Goal: Information Seeking & Learning: Find specific fact

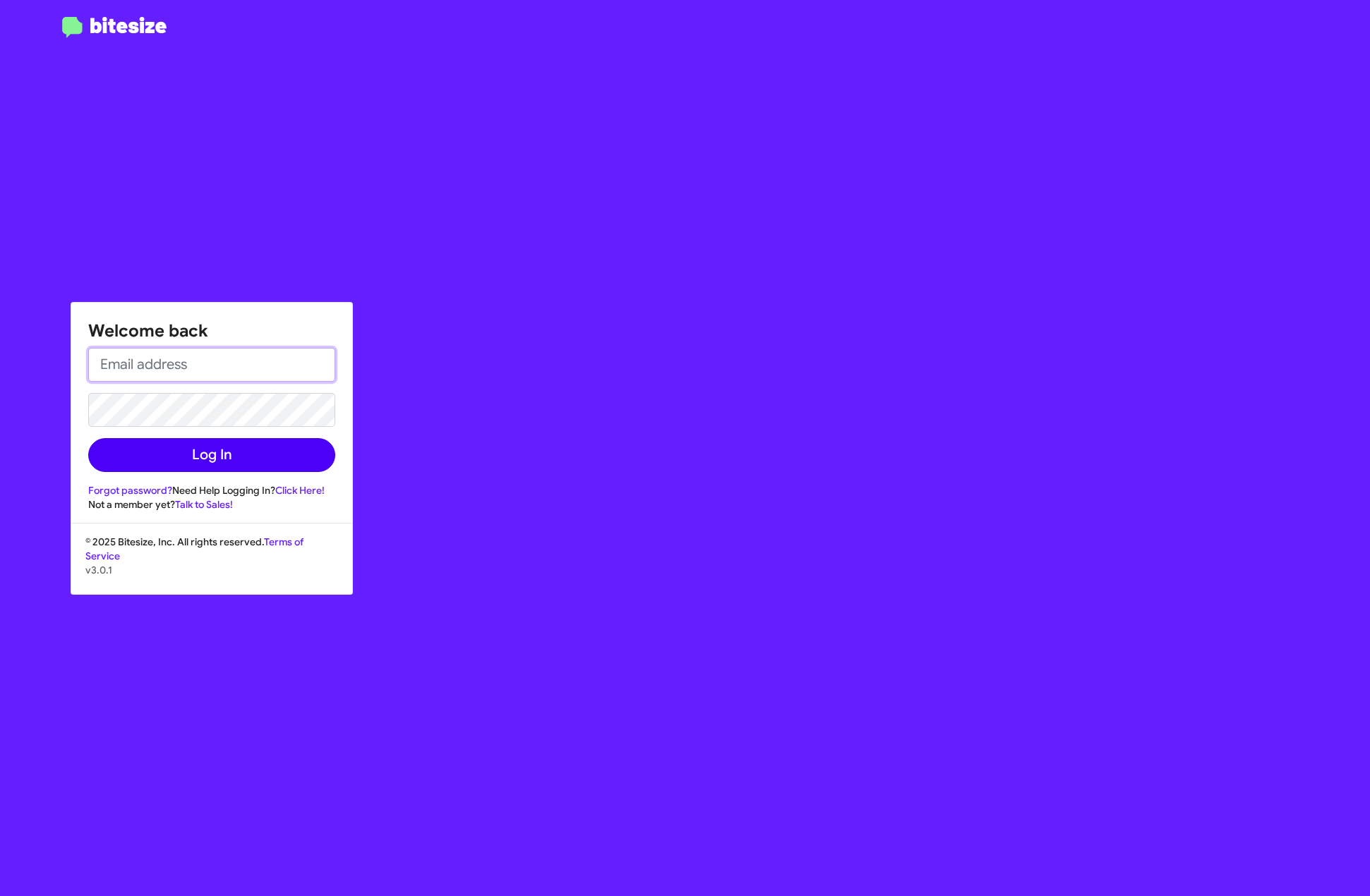
type input "[EMAIL_ADDRESS][DOMAIN_NAME]"
click at [184, 457] on button "Log In" at bounding box center [211, 456] width 247 height 34
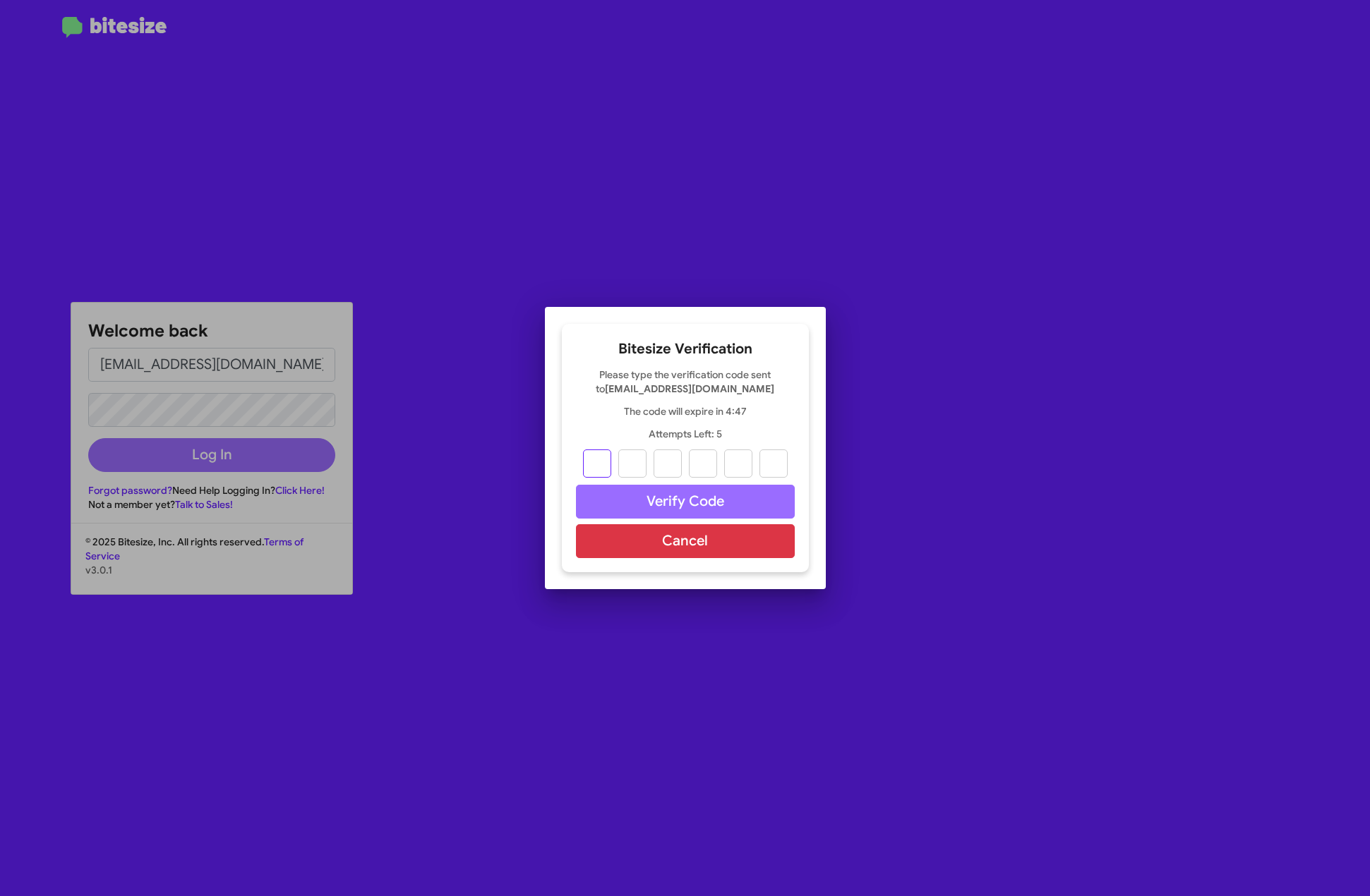
click at [603, 471] on input "text" at bounding box center [597, 463] width 28 height 28
type input "1"
type input "3"
type input "1"
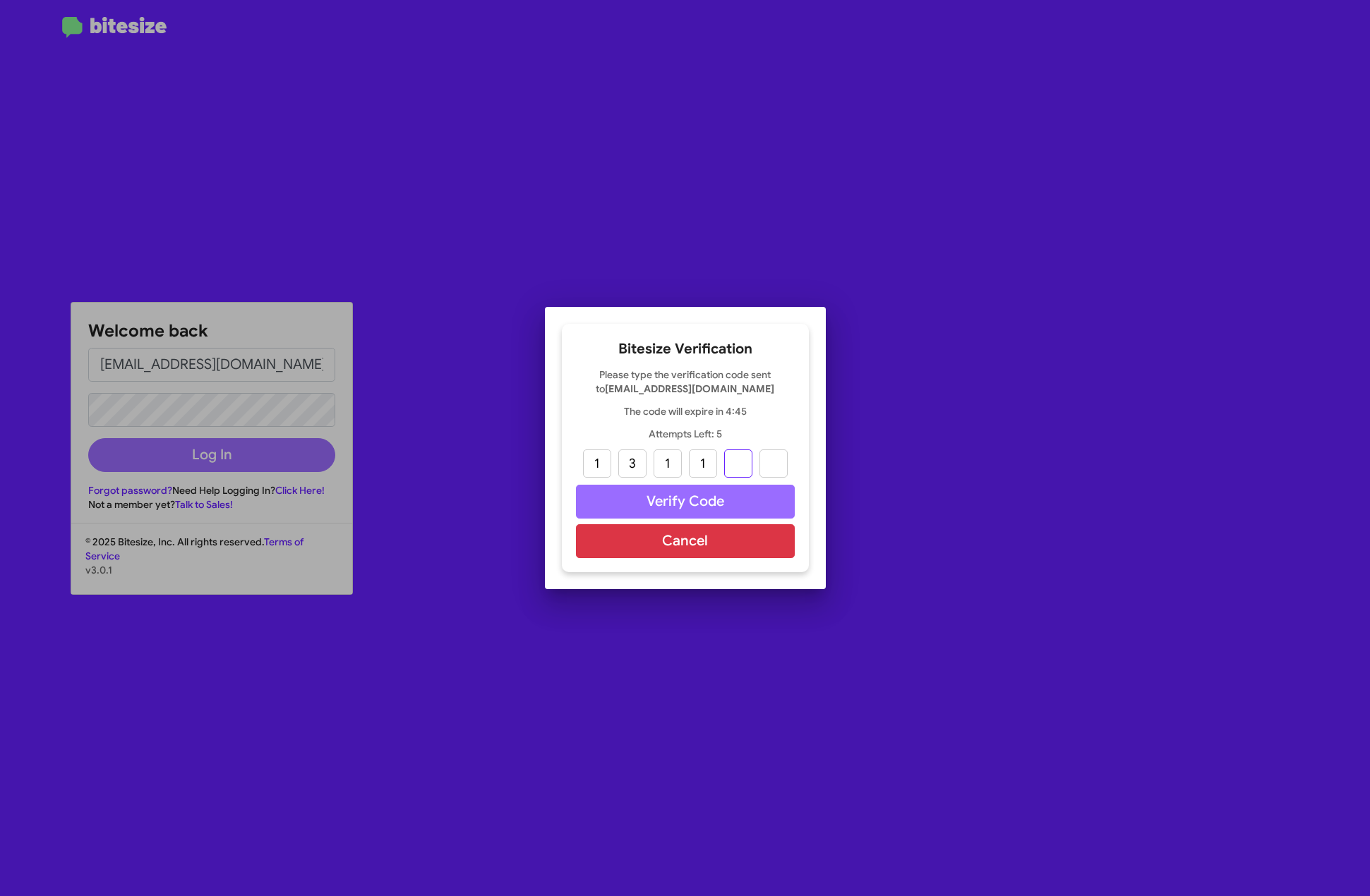
type input "5"
type input "8"
click at [670, 504] on button "Verify Code" at bounding box center [685, 502] width 218 height 34
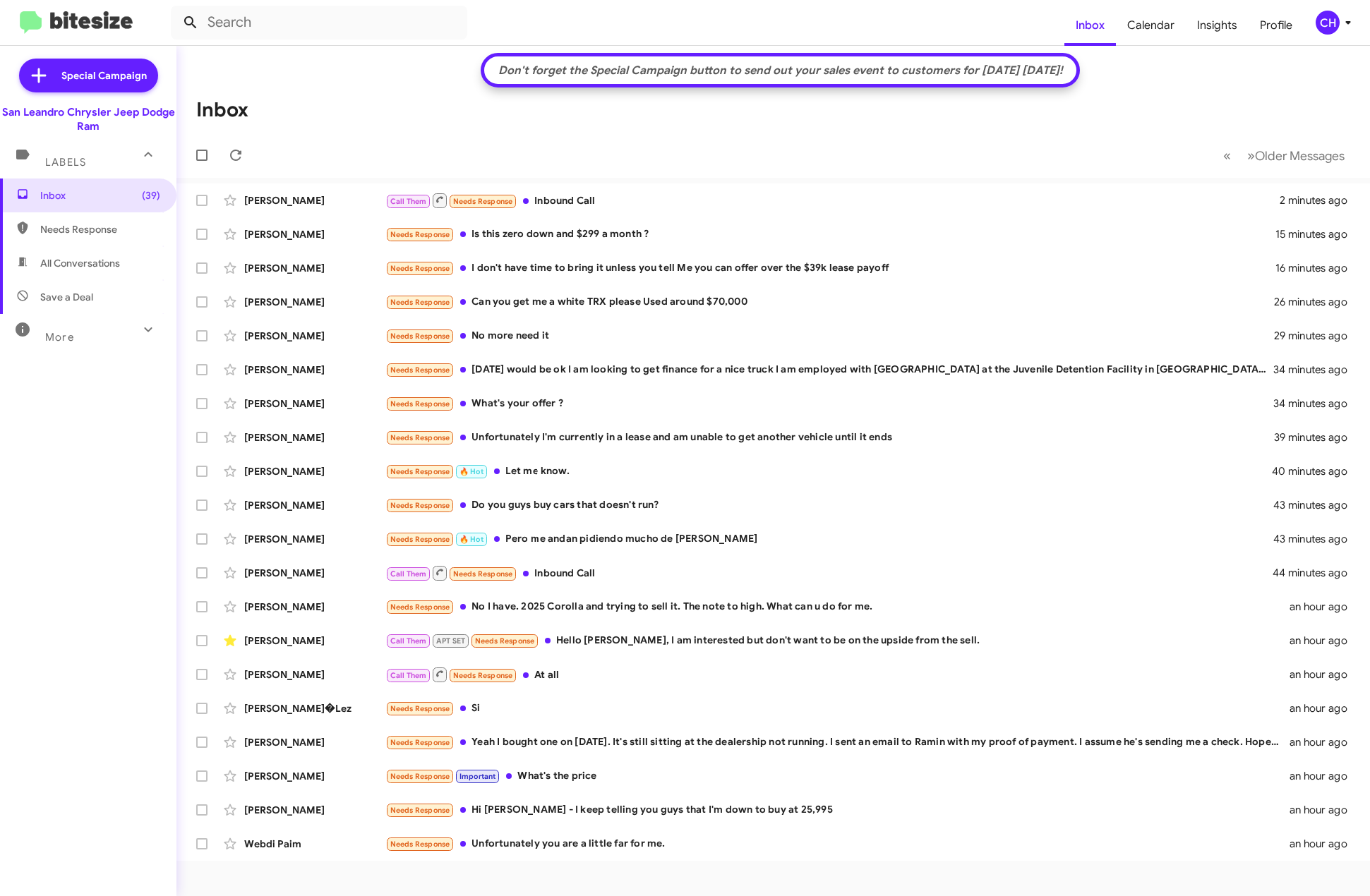
drag, startPoint x: 204, startPoint y: 18, endPoint x: 190, endPoint y: 14, distance: 14.6
click at [186, 14] on icon at bounding box center [191, 22] width 17 height 17
click at [262, 18] on input "text" at bounding box center [319, 22] width 297 height 34
paste input "+1 (925) 548 - 6865"
click at [176, 8] on button at bounding box center [190, 22] width 28 height 28
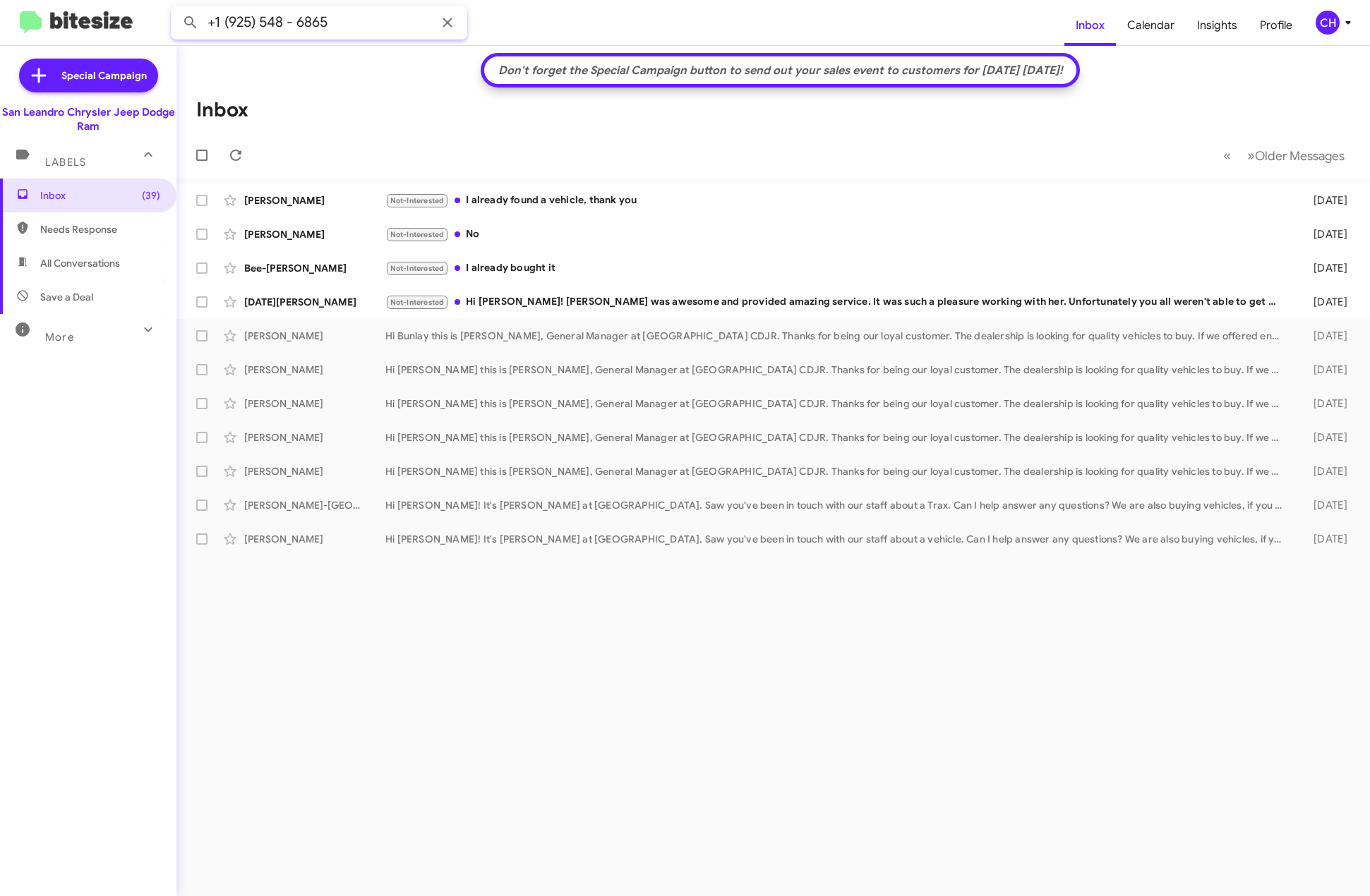
click at [354, 27] on input "+1 (925) 548 - 6865" at bounding box center [319, 22] width 297 height 34
click at [176, 8] on button at bounding box center [190, 22] width 28 height 28
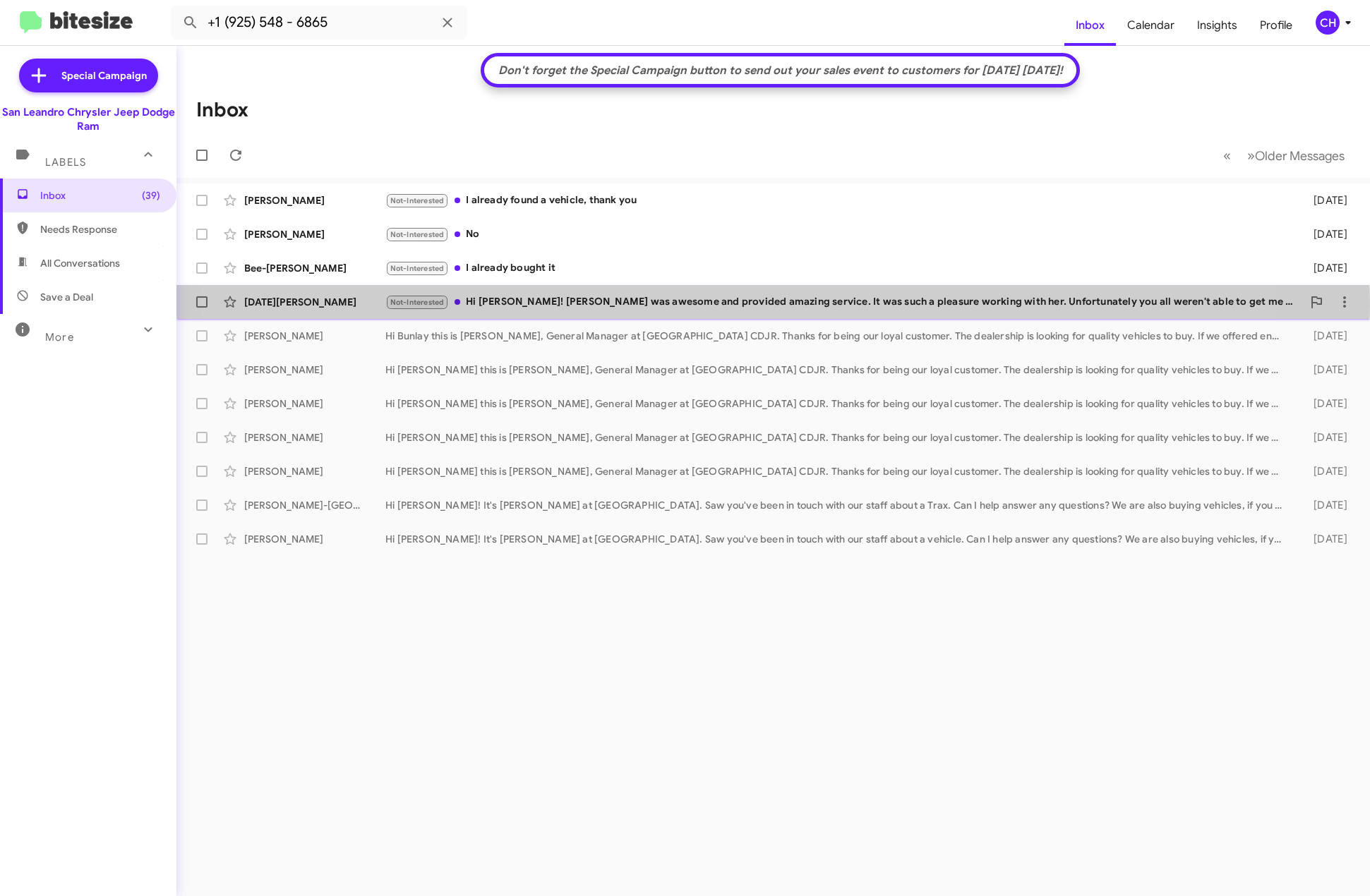
click at [696, 306] on div "Not-Interested Hi [PERSON_NAME]! [PERSON_NAME] was awesome and provided amazing…" at bounding box center [844, 303] width 917 height 16
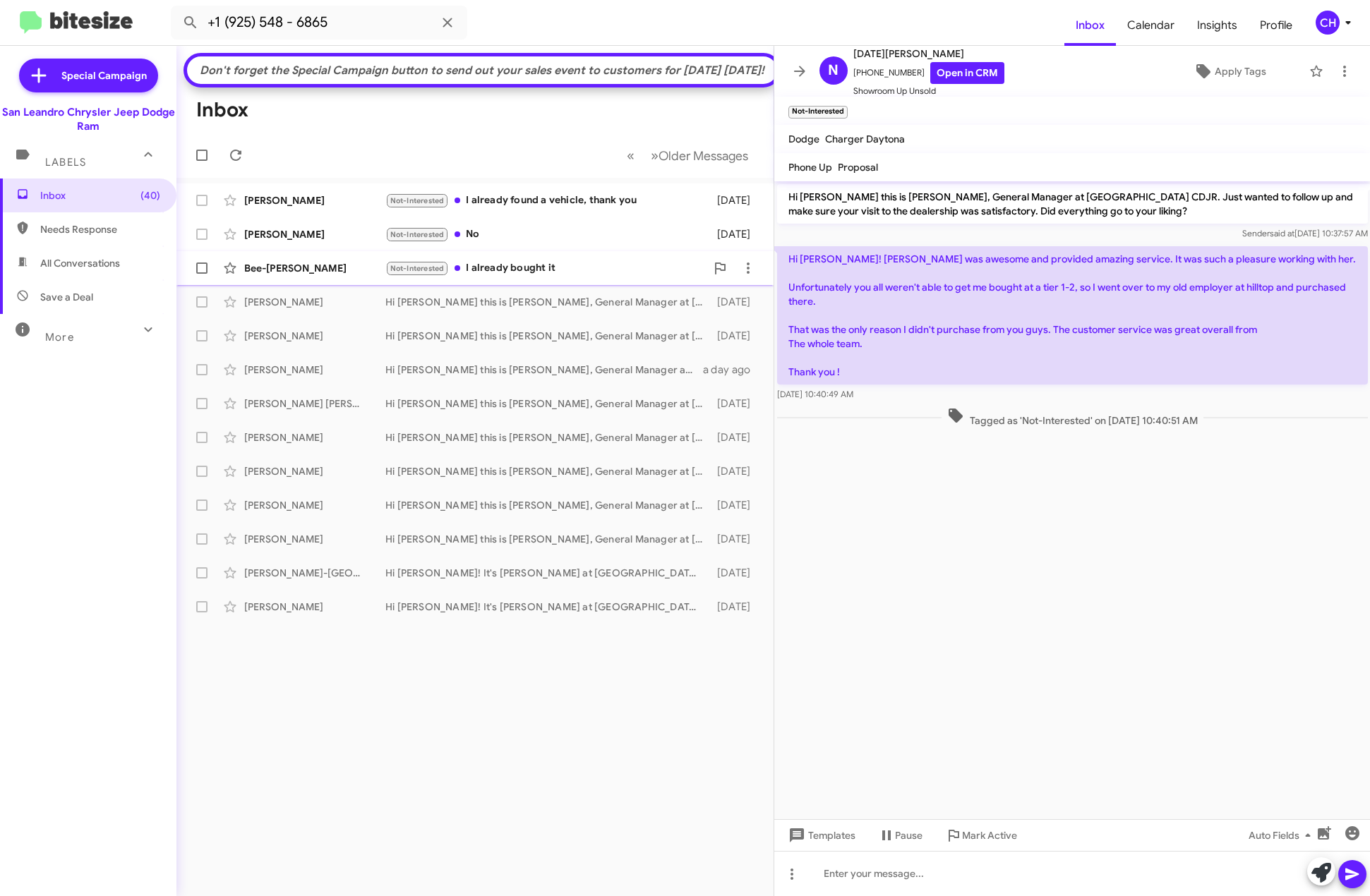
click at [636, 277] on div "Not-Interested I already bought it" at bounding box center [546, 269] width 321 height 16
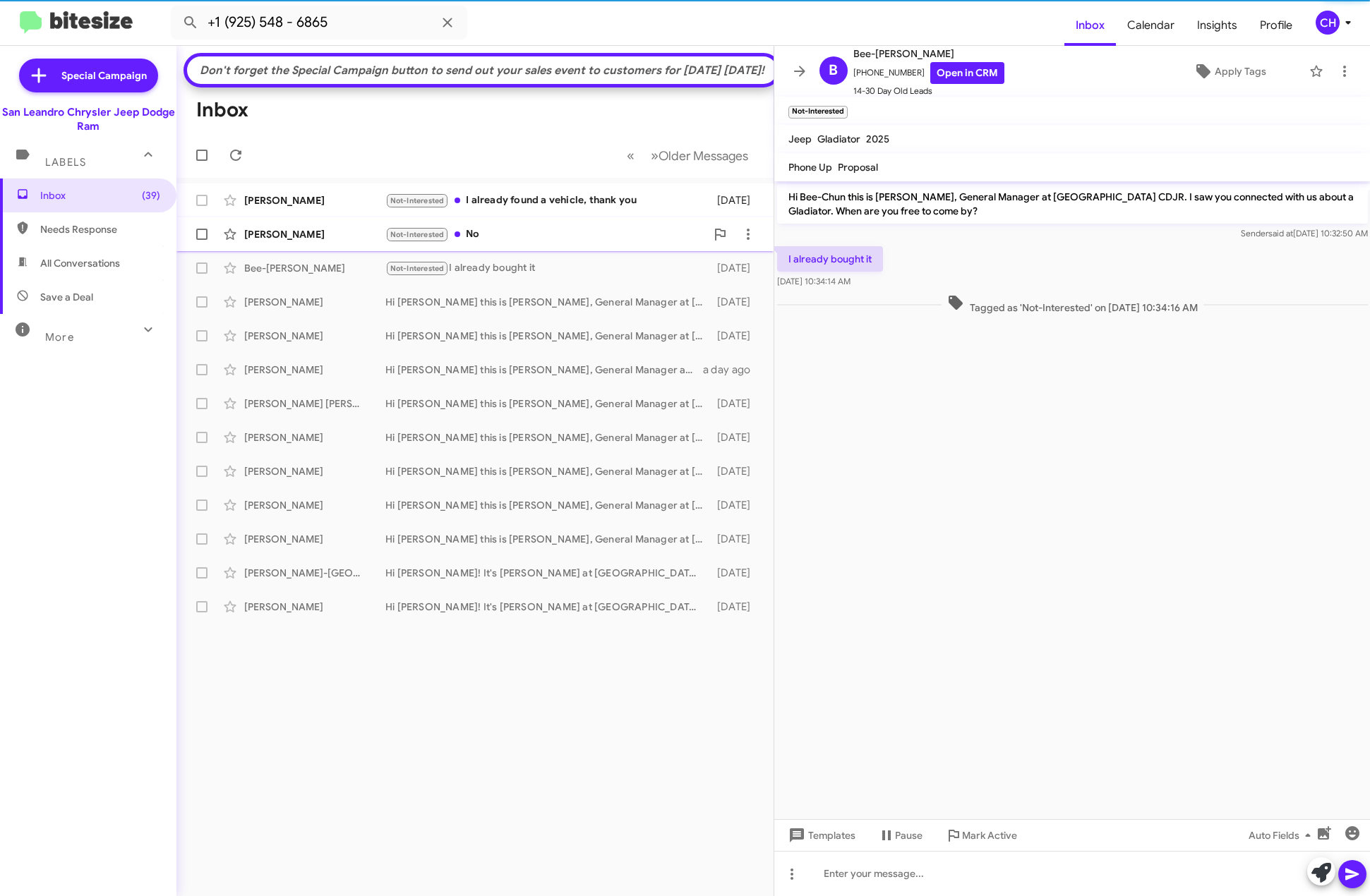
click at [611, 243] on div "Not-Interested No" at bounding box center [546, 235] width 321 height 16
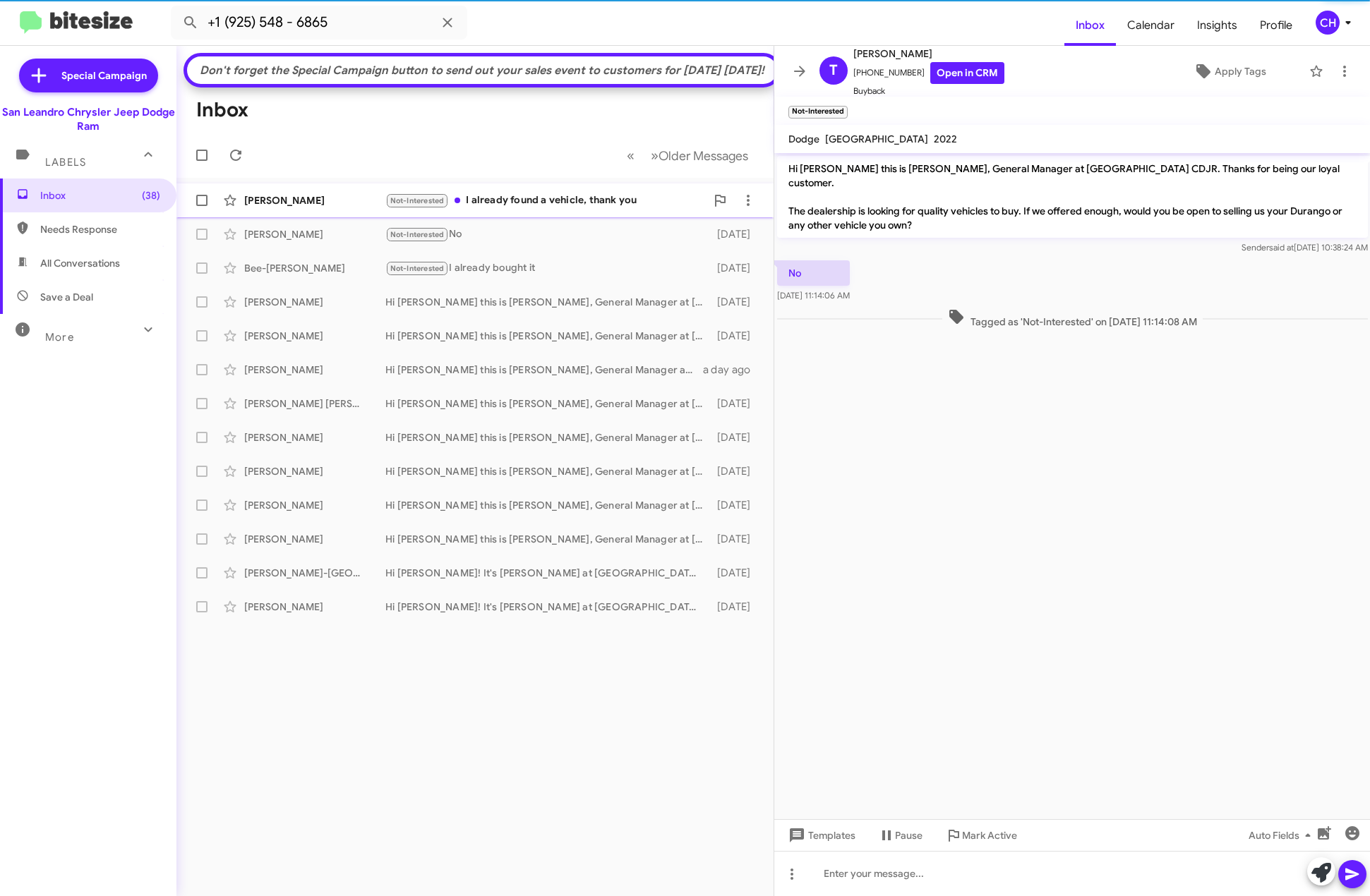
click at [607, 217] on span "[PERSON_NAME] Not-Interested I already found a vehicle, thank you [DATE]" at bounding box center [475, 200] width 597 height 34
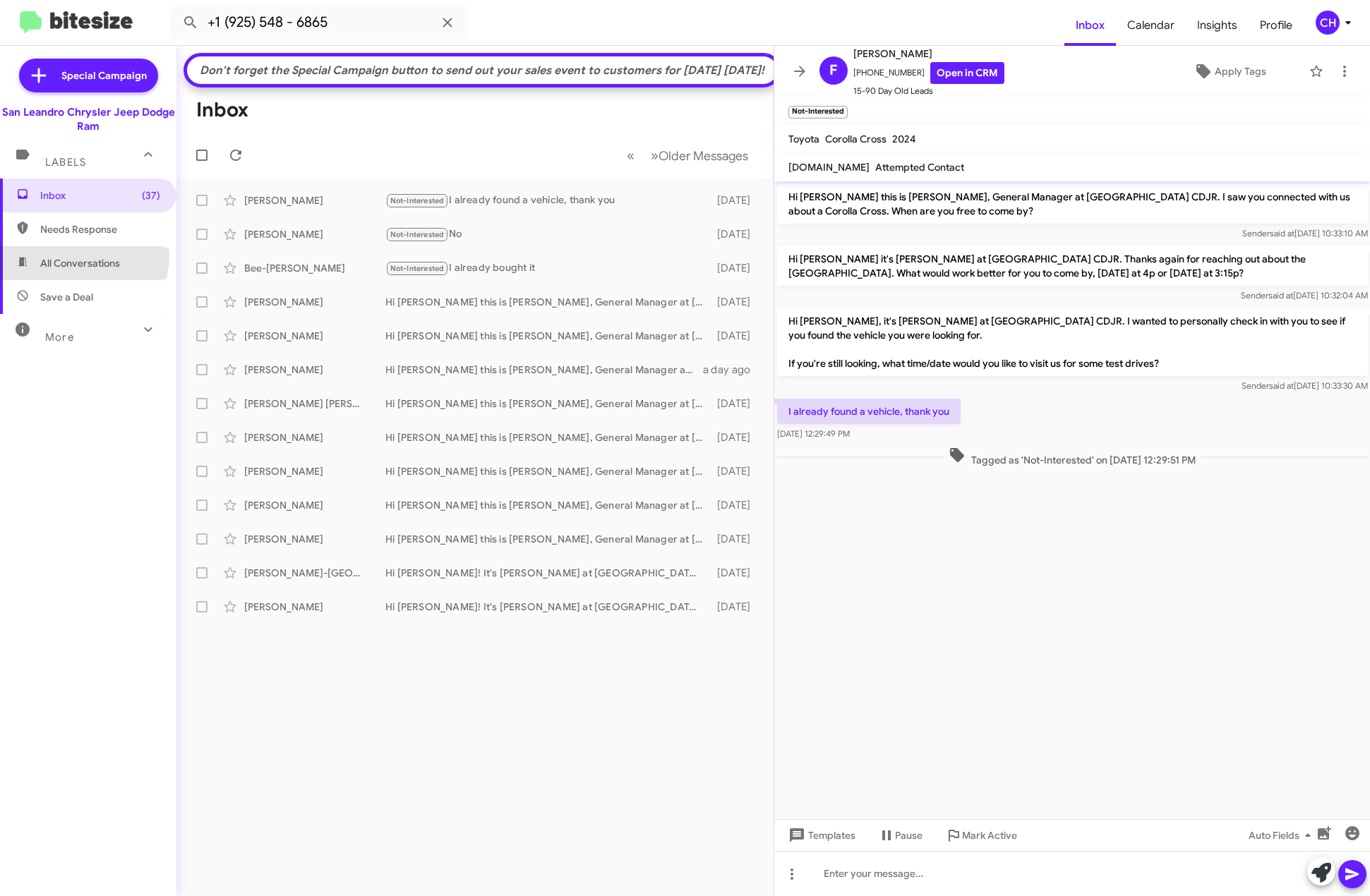
click at [73, 256] on span "All Conversations" at bounding box center [88, 263] width 176 height 34
type input "in:all-conversations"
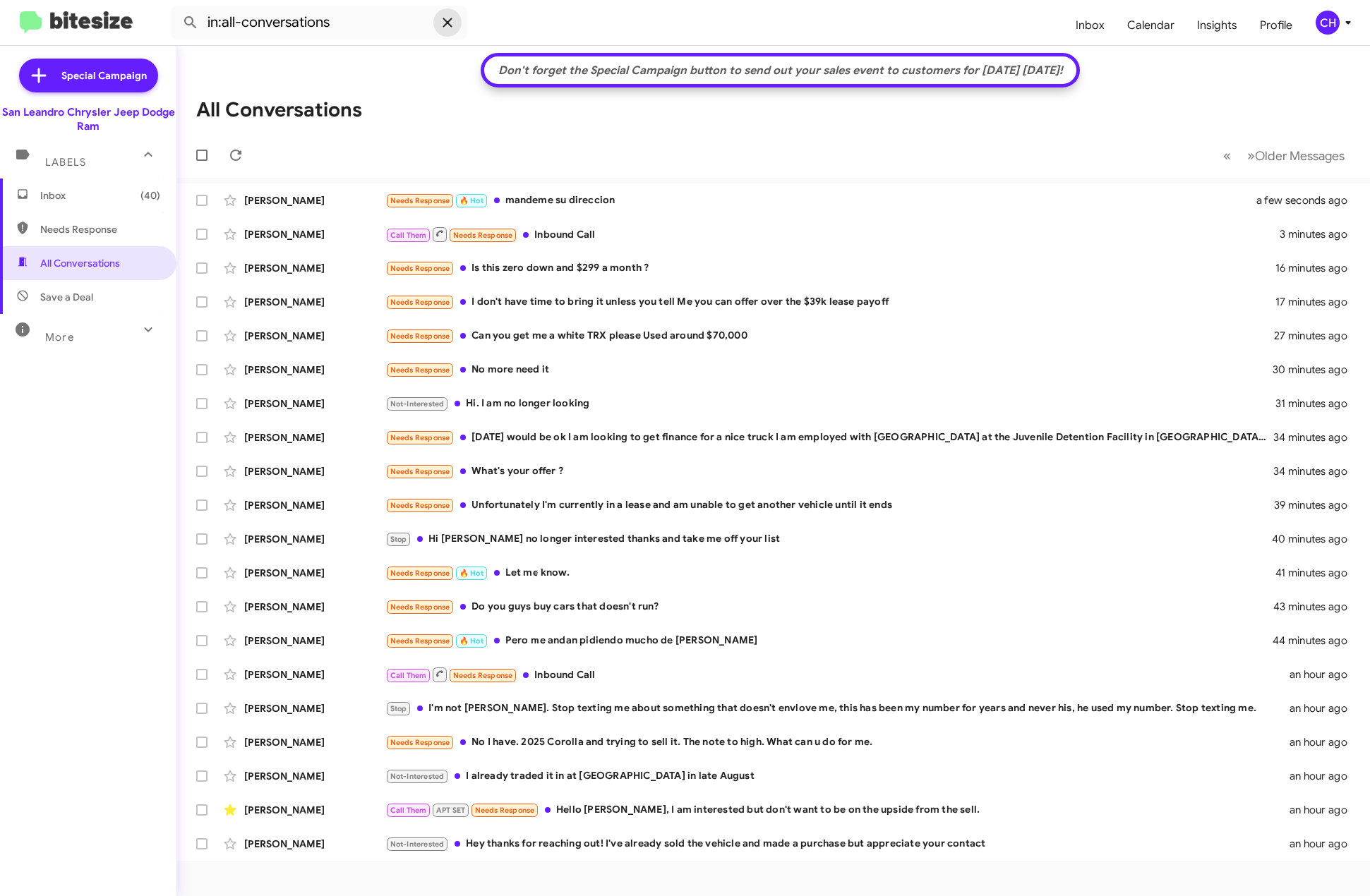
click at [447, 24] on icon at bounding box center [447, 22] width 9 height 9
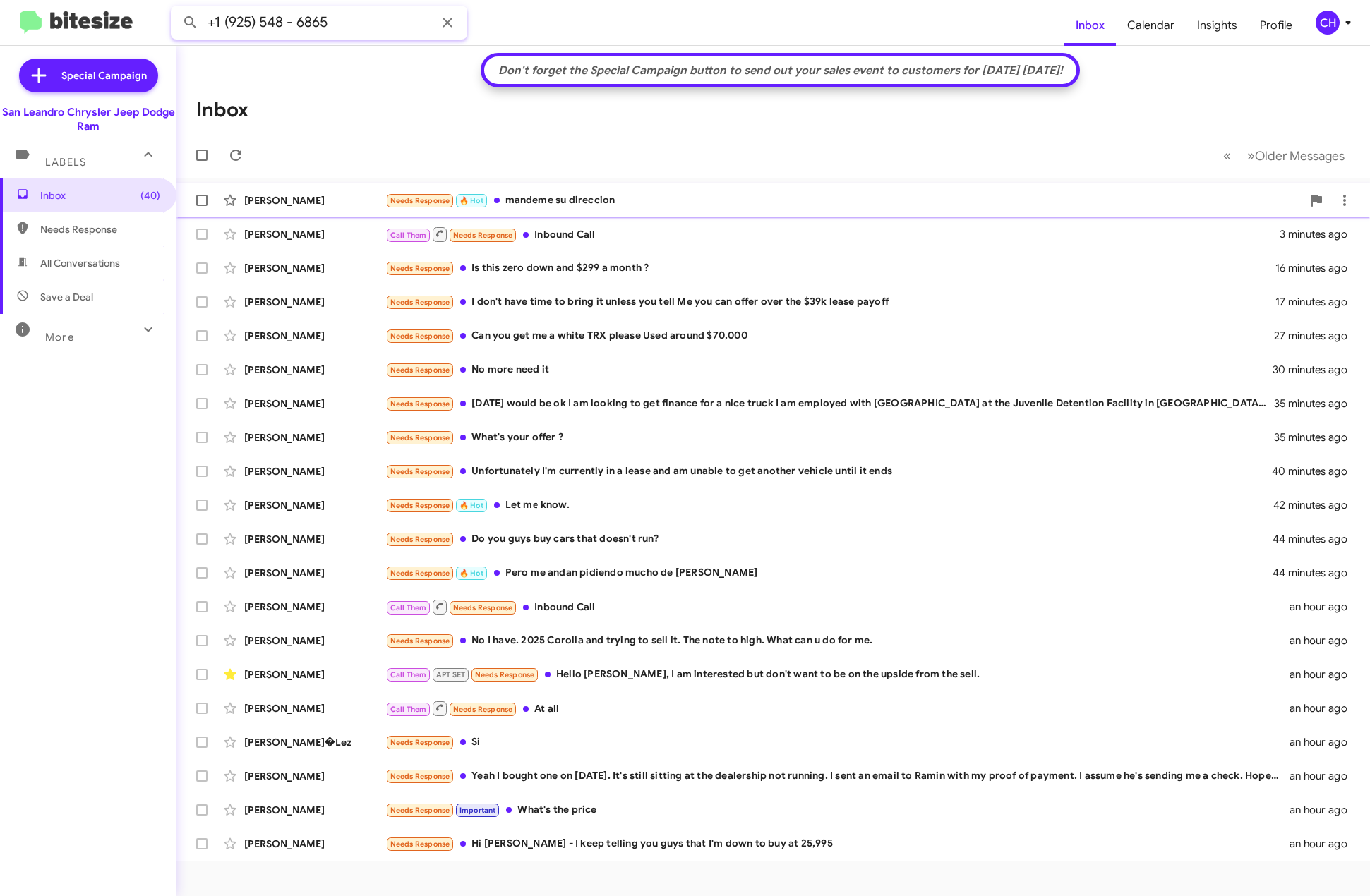
click at [176, 8] on button at bounding box center [190, 22] width 28 height 28
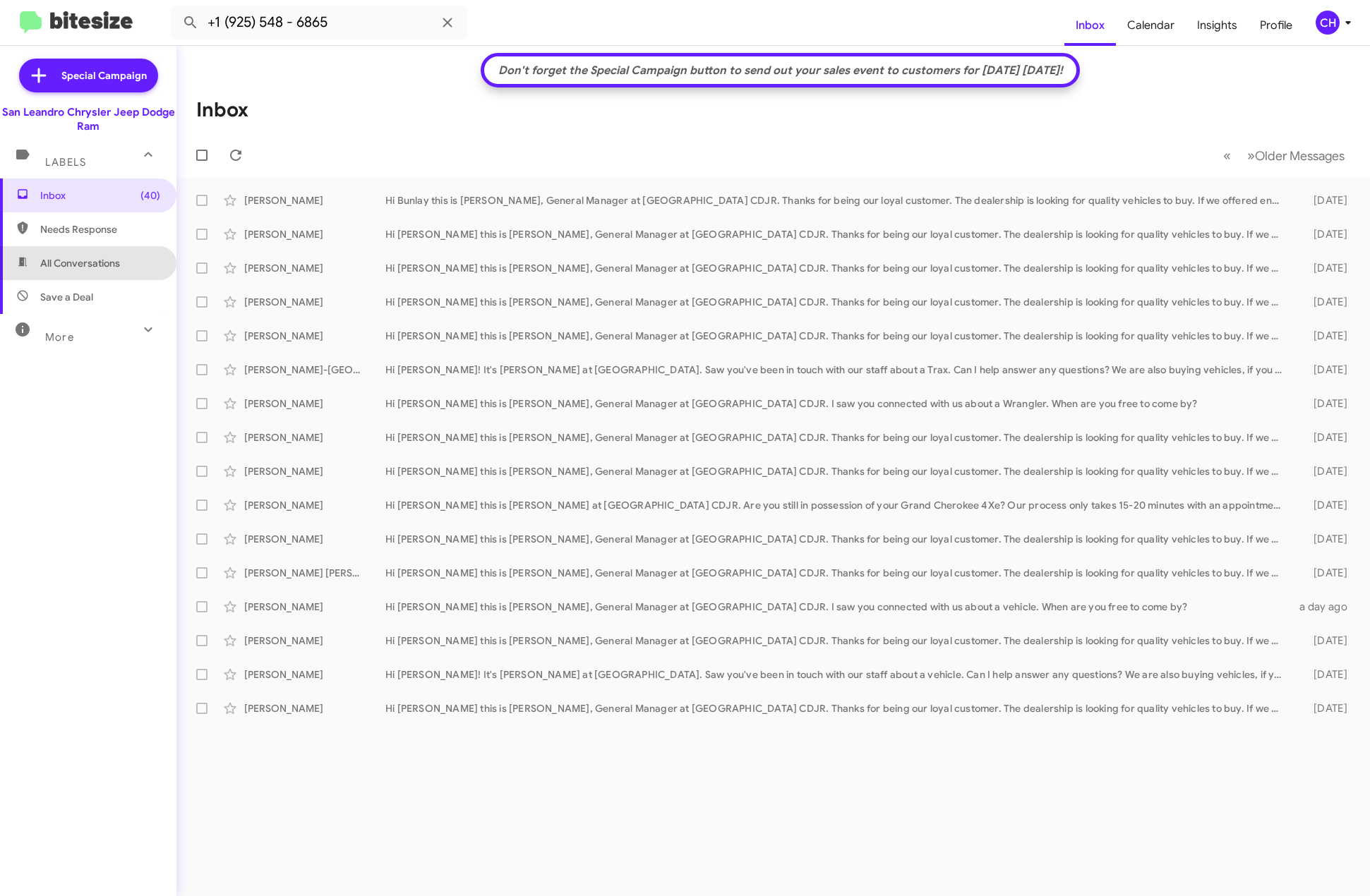
click at [97, 262] on span "All Conversations" at bounding box center [80, 263] width 80 height 14
type input "in:all-conversations"
